Goal: Ask a question: Seek information or help from site administrators or community

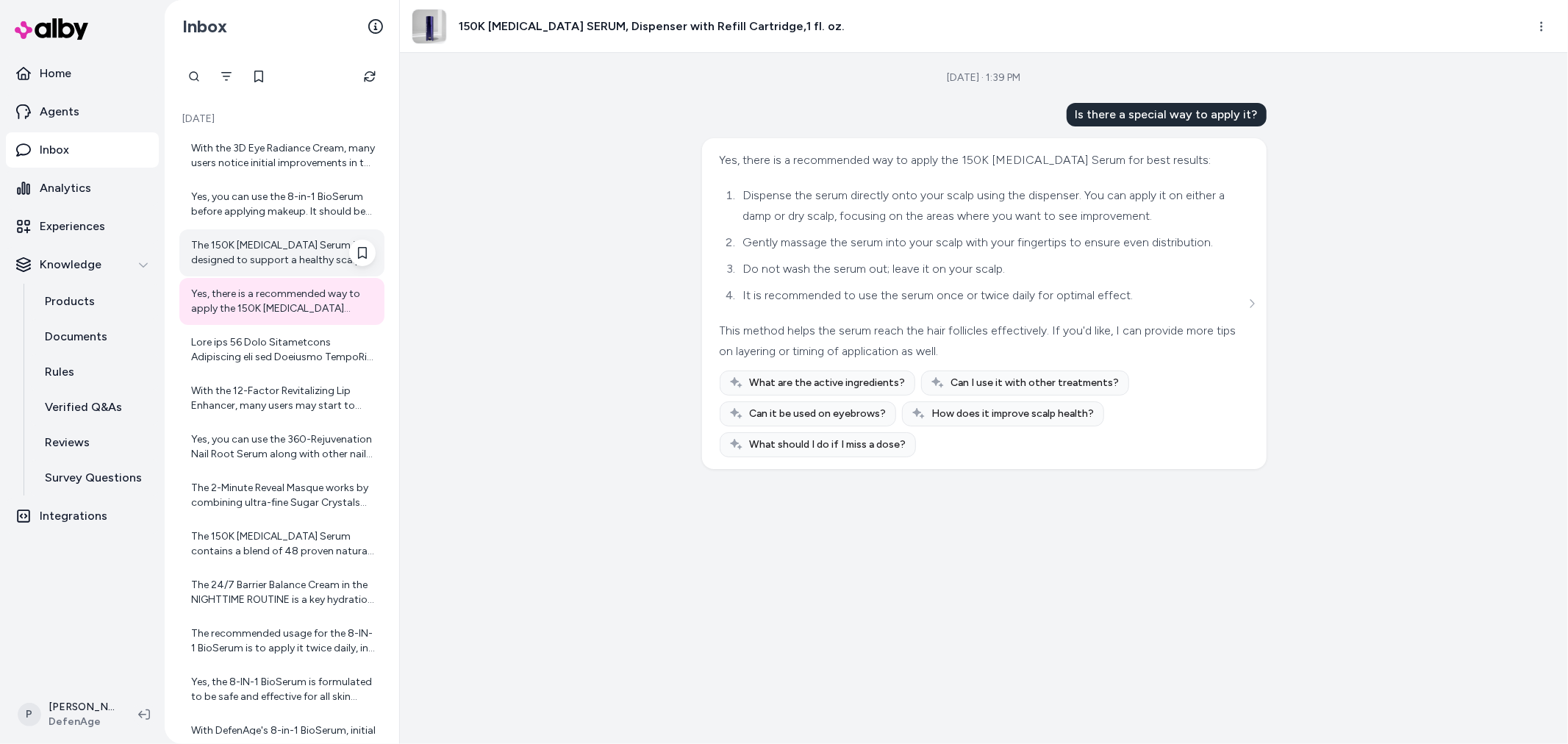
click at [288, 260] on div "The 150K [MEDICAL_DATA] Serum is designed to support a healthy scalp environmen…" at bounding box center [283, 253] width 184 height 30
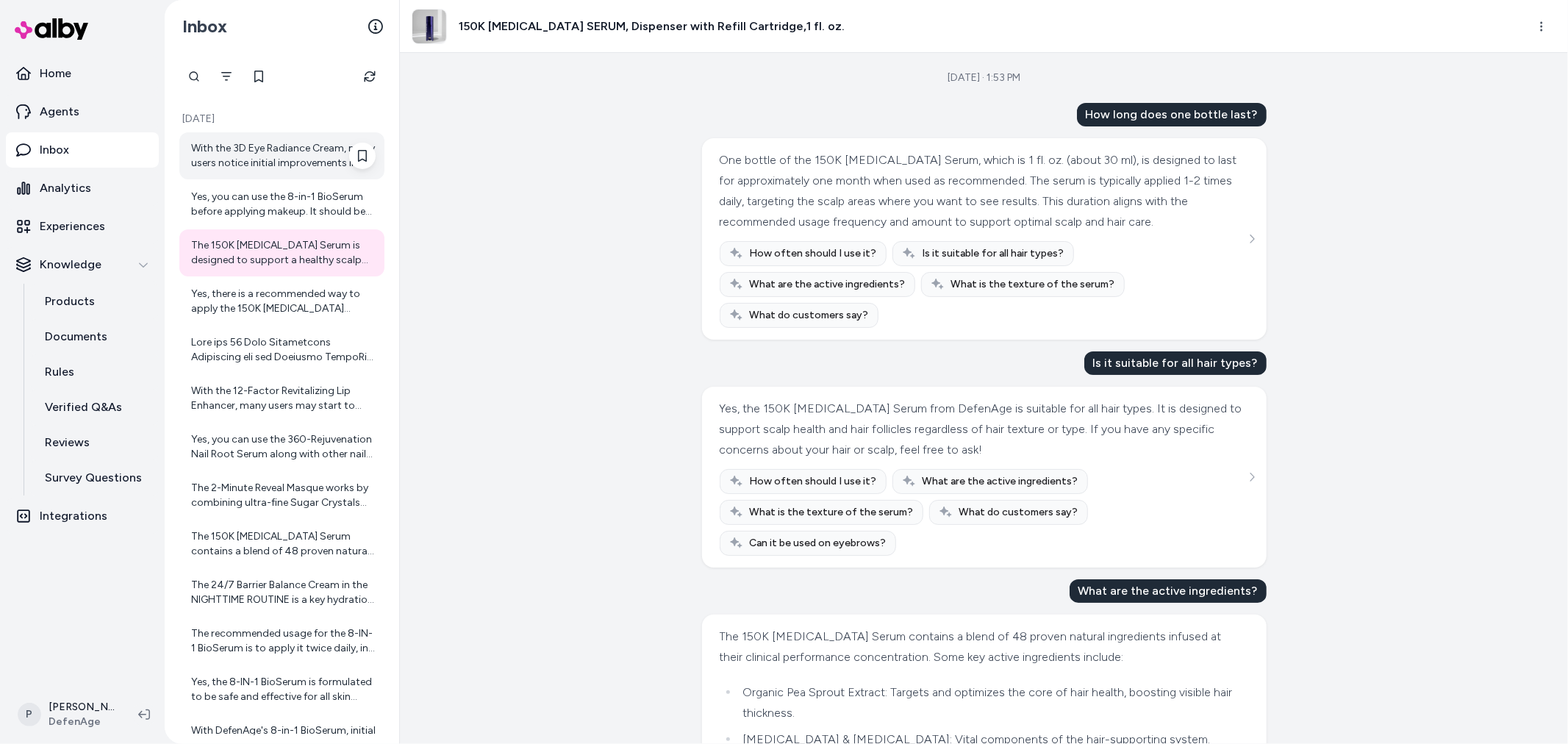
click at [232, 173] on div "With the 3D Eye Radiance Cream, many users notice initial improvements in the a…" at bounding box center [282, 155] width 205 height 47
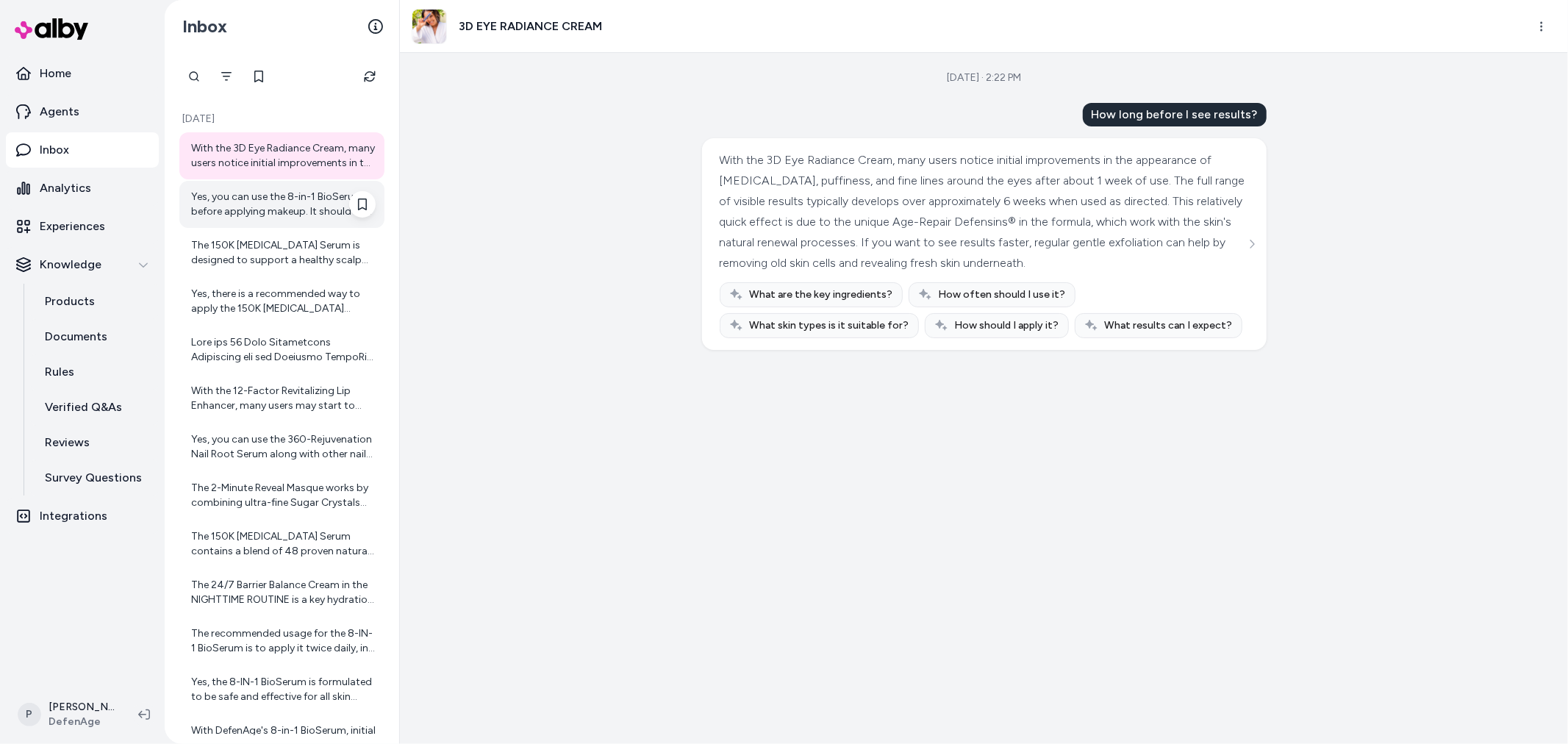
click at [252, 214] on div "Yes, you can use the 8-in-1 BioSerum before applying makeup. It should be the l…" at bounding box center [283, 204] width 184 height 30
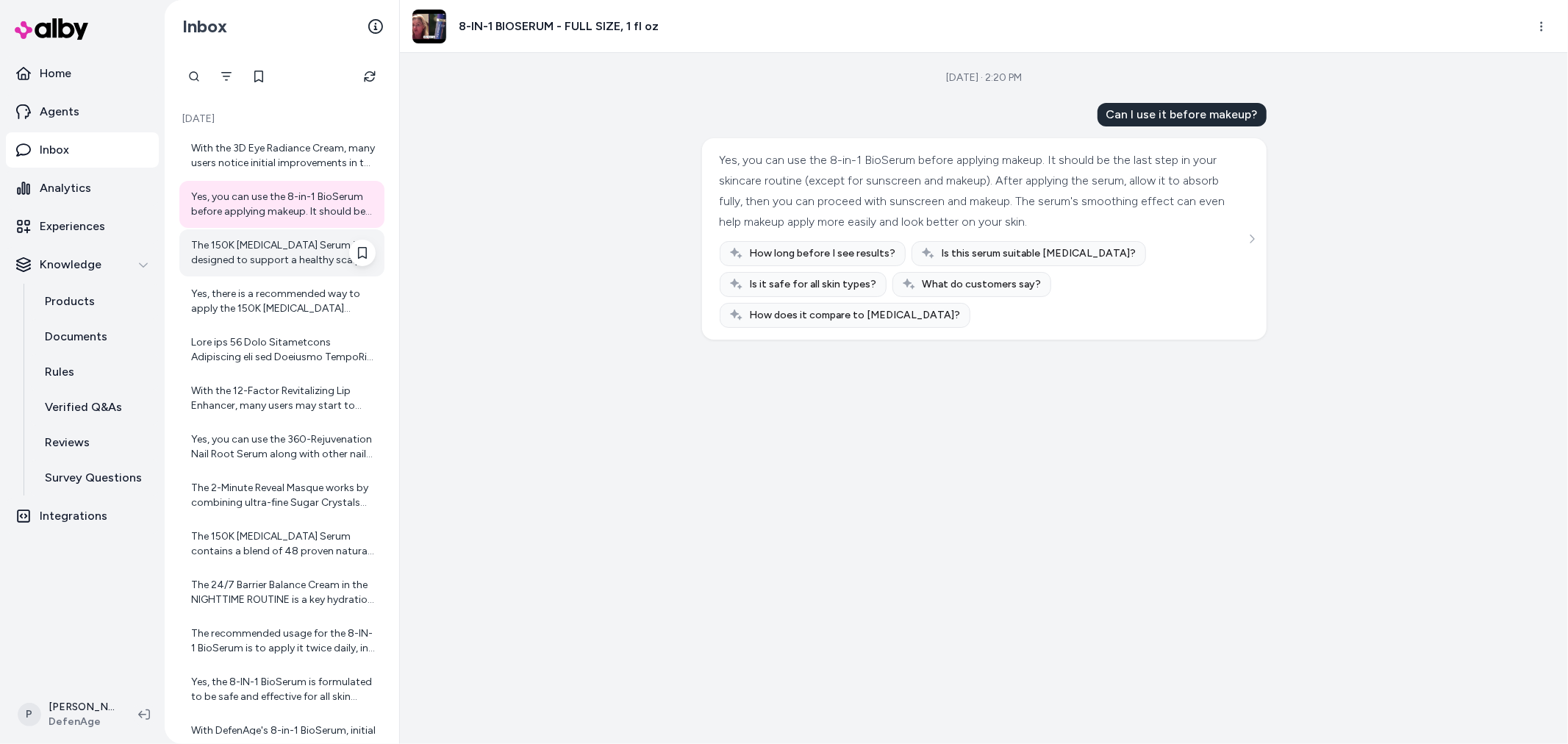
click at [280, 270] on div "The 150K [MEDICAL_DATA] Serum is designed to support a healthy scalp environmen…" at bounding box center [282, 252] width 205 height 47
